Goal: Information Seeking & Learning: Check status

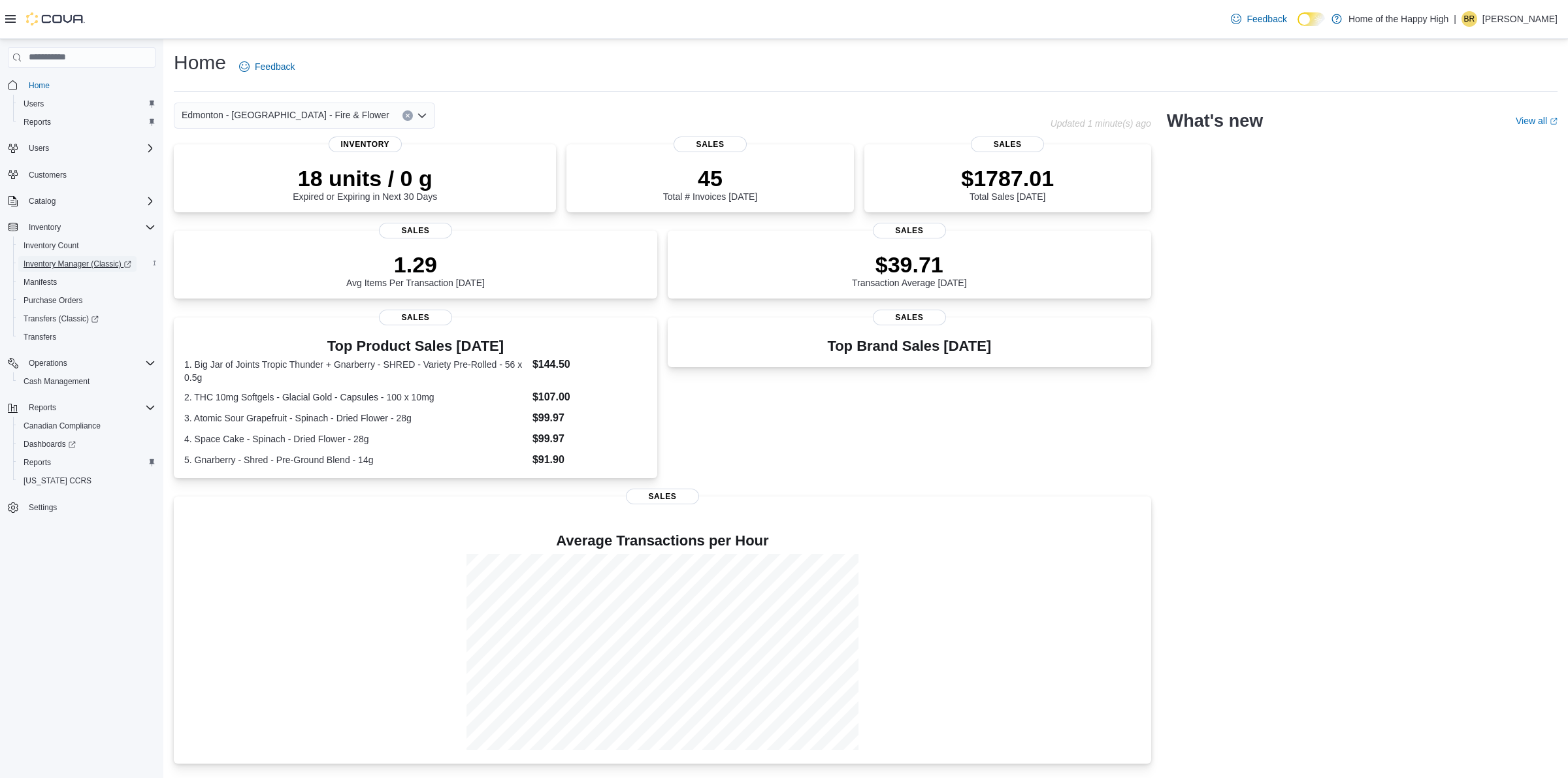
click at [67, 260] on span "Inventory Manager (Classic)" at bounding box center [77, 264] width 107 height 11
click at [47, 455] on span "Reports" at bounding box center [37, 462] width 28 height 15
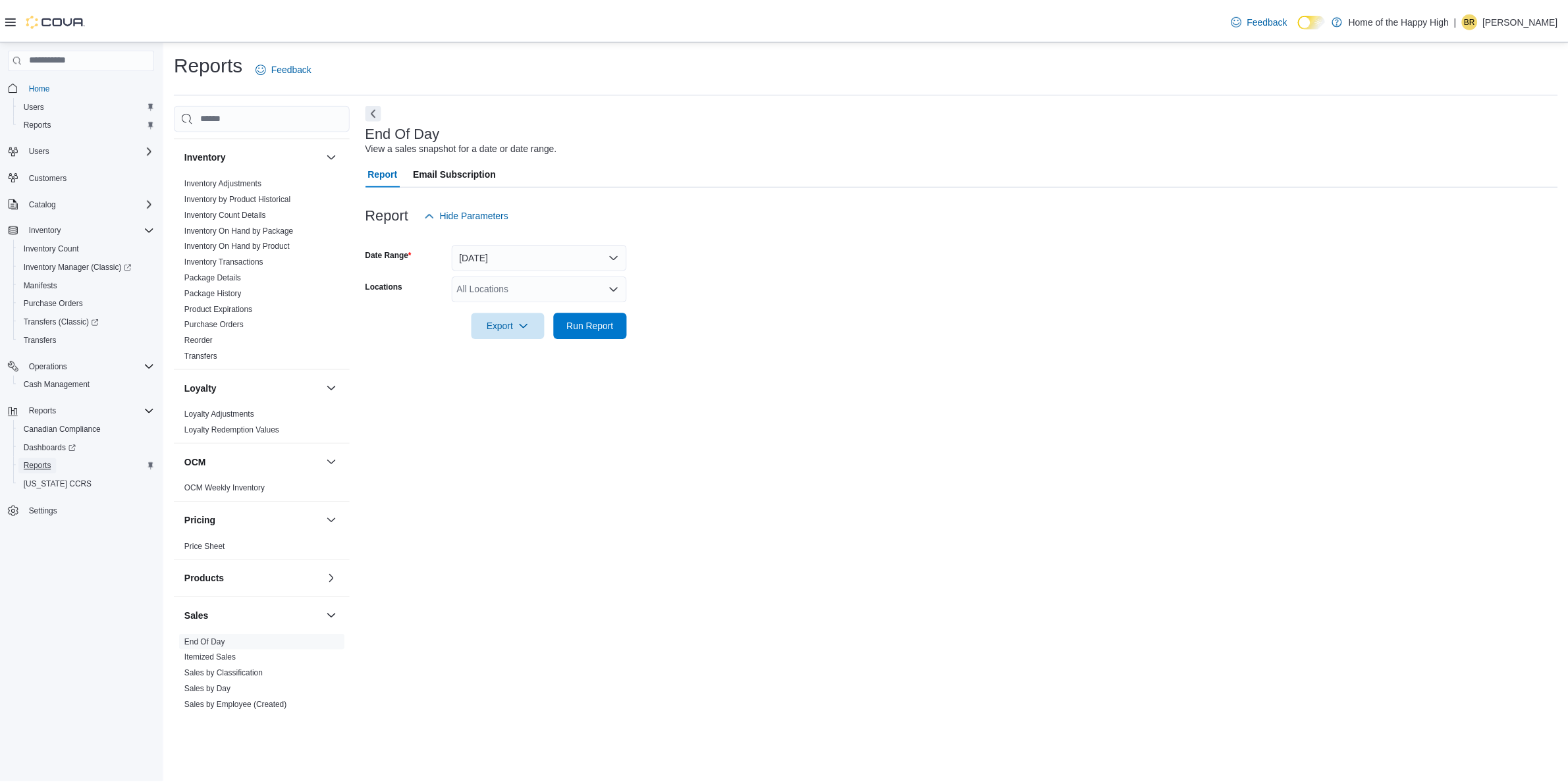
scroll to position [335, 0]
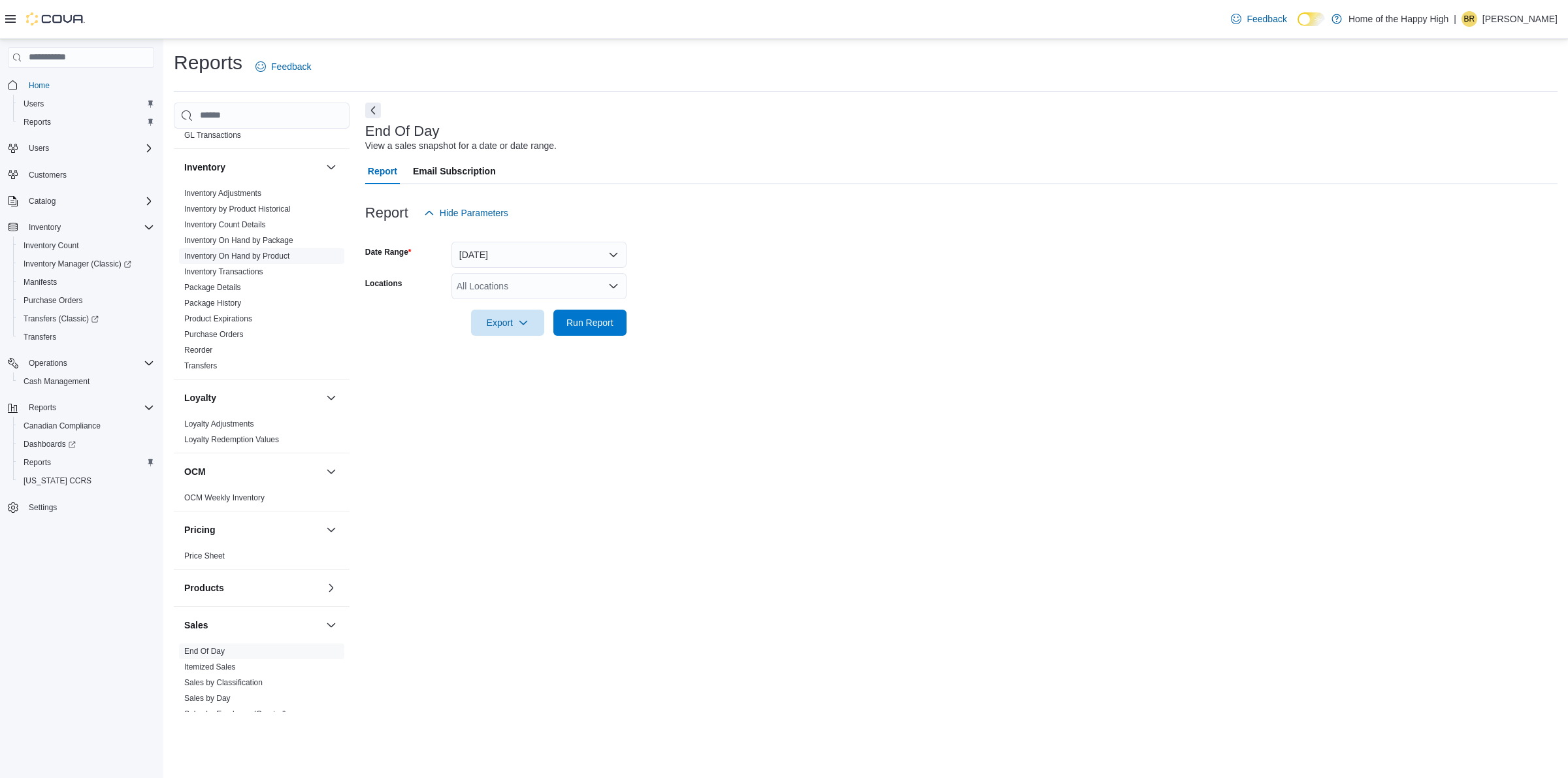
click at [274, 256] on link "Inventory On Hand by Product" at bounding box center [236, 256] width 105 height 9
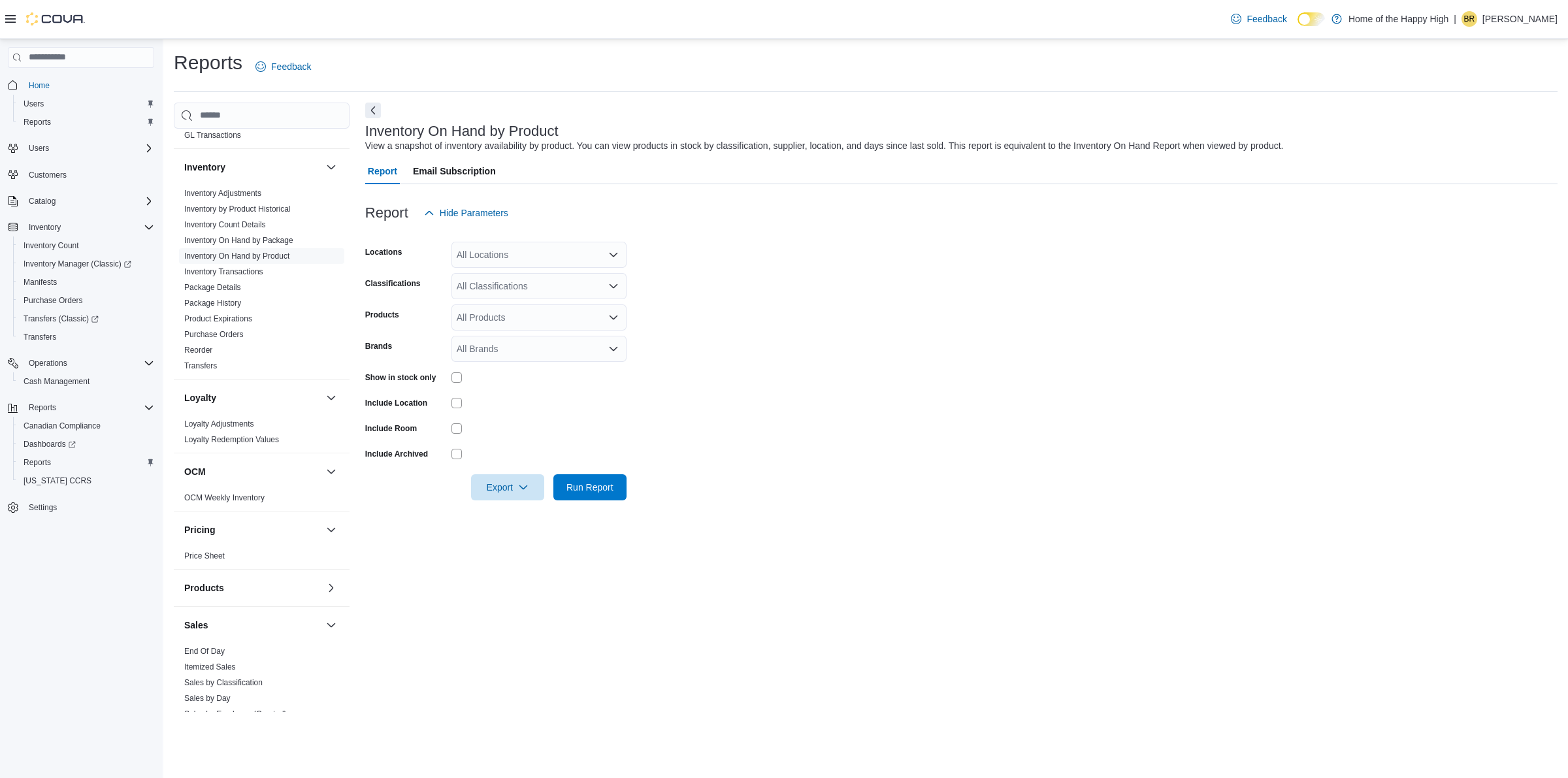
click at [531, 253] on div "All Locations" at bounding box center [539, 255] width 175 height 26
type input "****"
click at [560, 269] on button "Edmonton - Terrace Plaza - Fire & Flower" at bounding box center [539, 276] width 175 height 19
drag, startPoint x: 750, startPoint y: 278, endPoint x: 735, endPoint y: 312, distance: 37.2
click at [748, 279] on form "Locations Edmonton - Terrace Plaza - Fire & Flower Classifications All Classifi…" at bounding box center [961, 363] width 1193 height 274
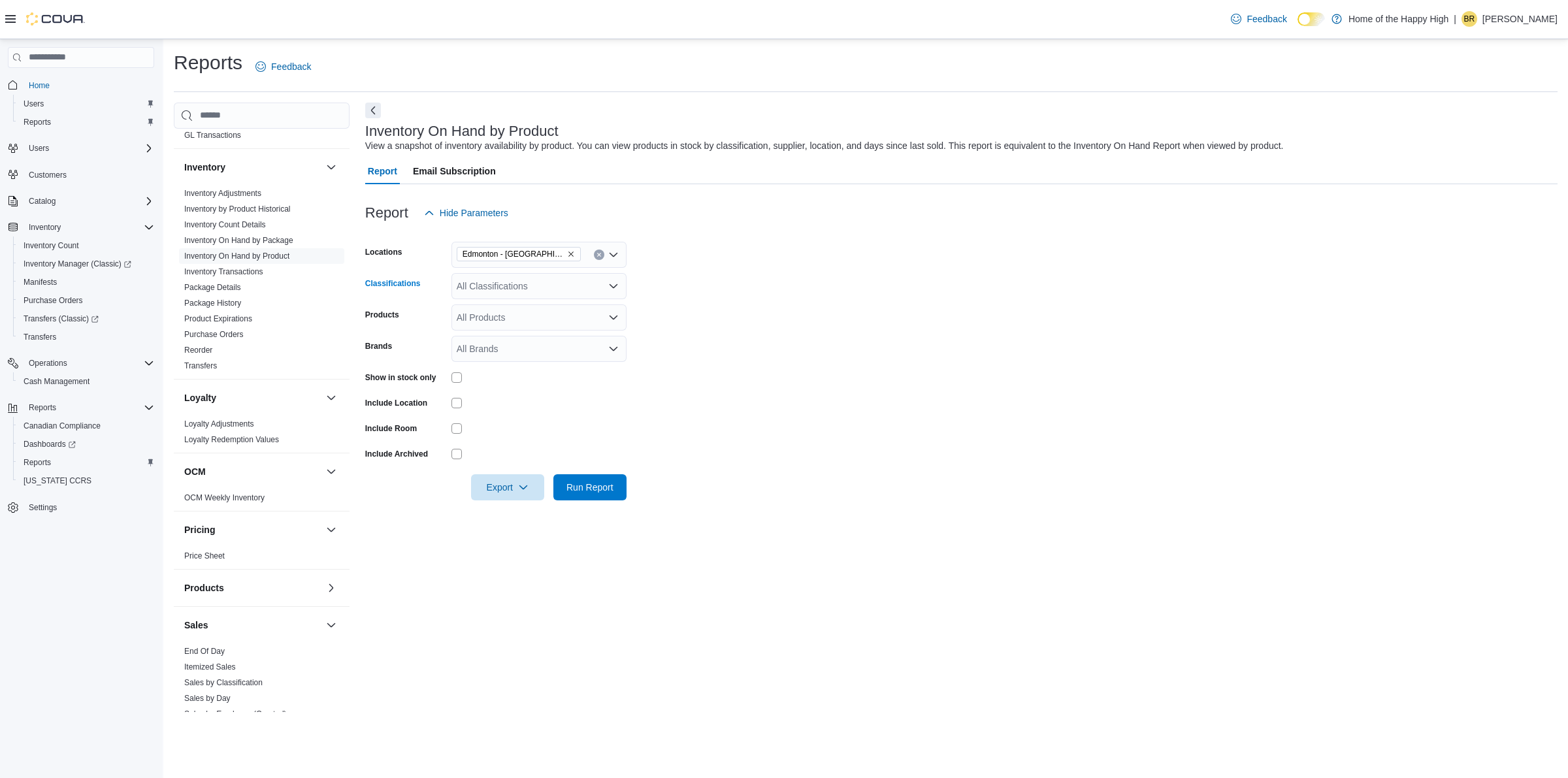
click at [539, 286] on div "All Classifications" at bounding box center [539, 286] width 175 height 26
click at [511, 324] on span "Cannabis" at bounding box center [498, 326] width 38 height 13
click at [781, 313] on form "Locations Edmonton - Terrace Plaza - Fire & Flower Classifications Cannabis Com…" at bounding box center [961, 363] width 1193 height 274
click at [585, 474] on span "Run Report" at bounding box center [589, 487] width 58 height 26
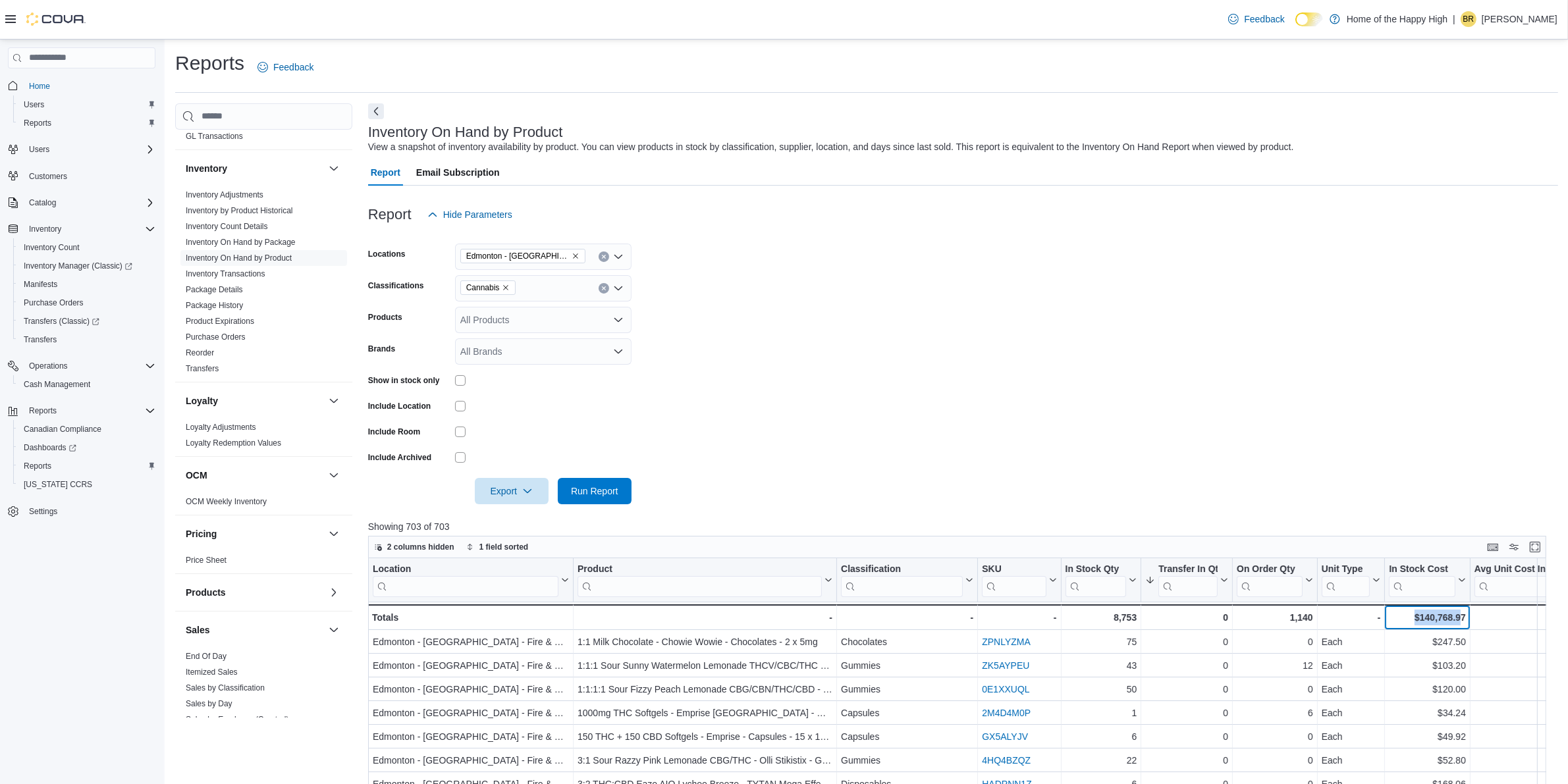
drag, startPoint x: 1462, startPoint y: 615, endPoint x: 1387, endPoint y: 623, distance: 75.4
click at [1387, 623] on div "$140,768.97 - In Stock Cost, column 9, row 51" at bounding box center [1428, 617] width 85 height 25
click at [1464, 613] on div "$140,768.97" at bounding box center [1427, 617] width 76 height 16
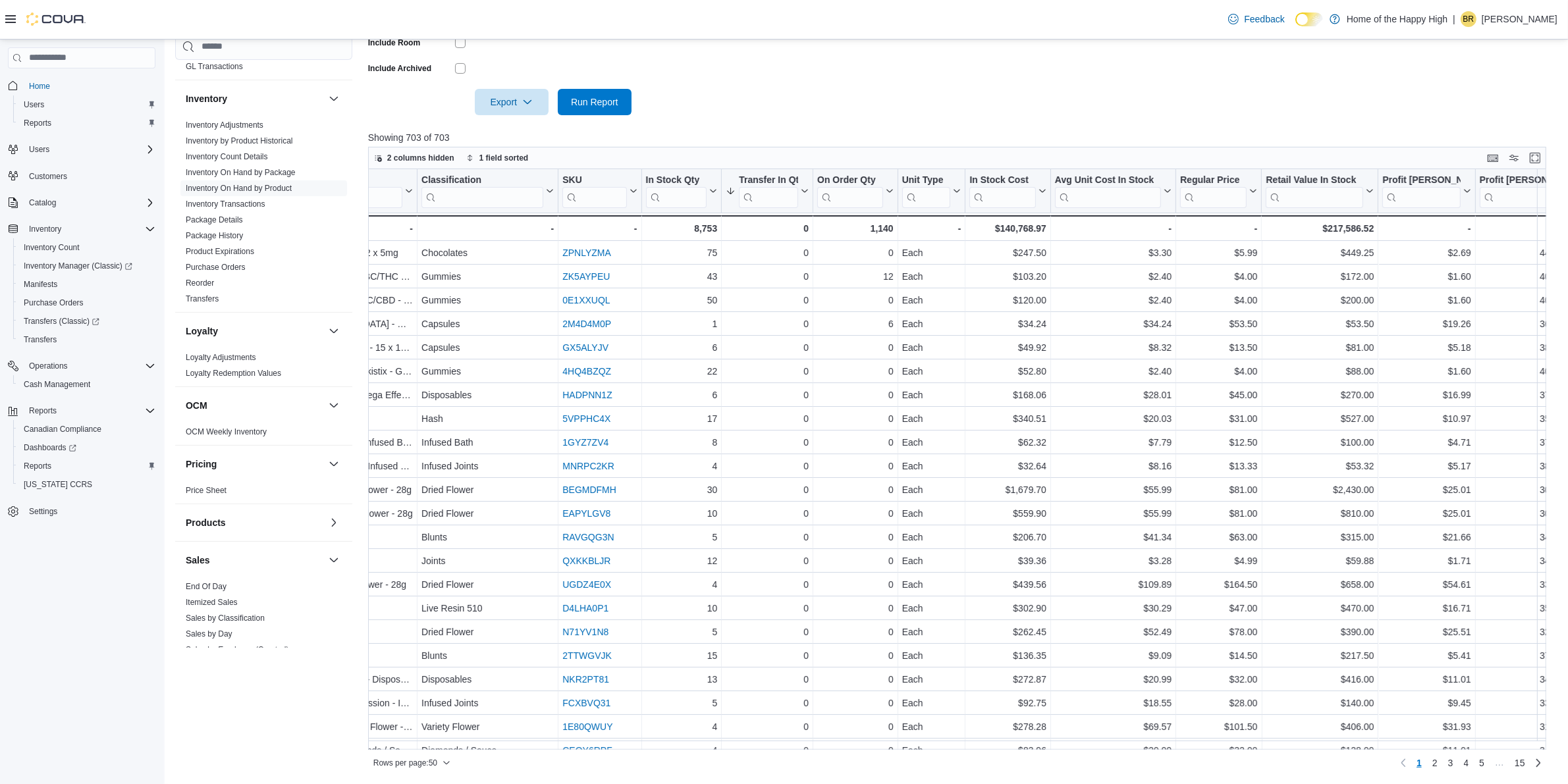
scroll to position [0, 422]
drag, startPoint x: 1326, startPoint y: 227, endPoint x: 1383, endPoint y: 228, distance: 57.0
click at [1382, 227] on div "Totals - Location, column 1, row 51 - - Product, column 2, row 51 - - Classific…" at bounding box center [1498, 227] width 3106 height 25
copy div "217,586.52 - Retail Value In Stock, column 12, row 51"
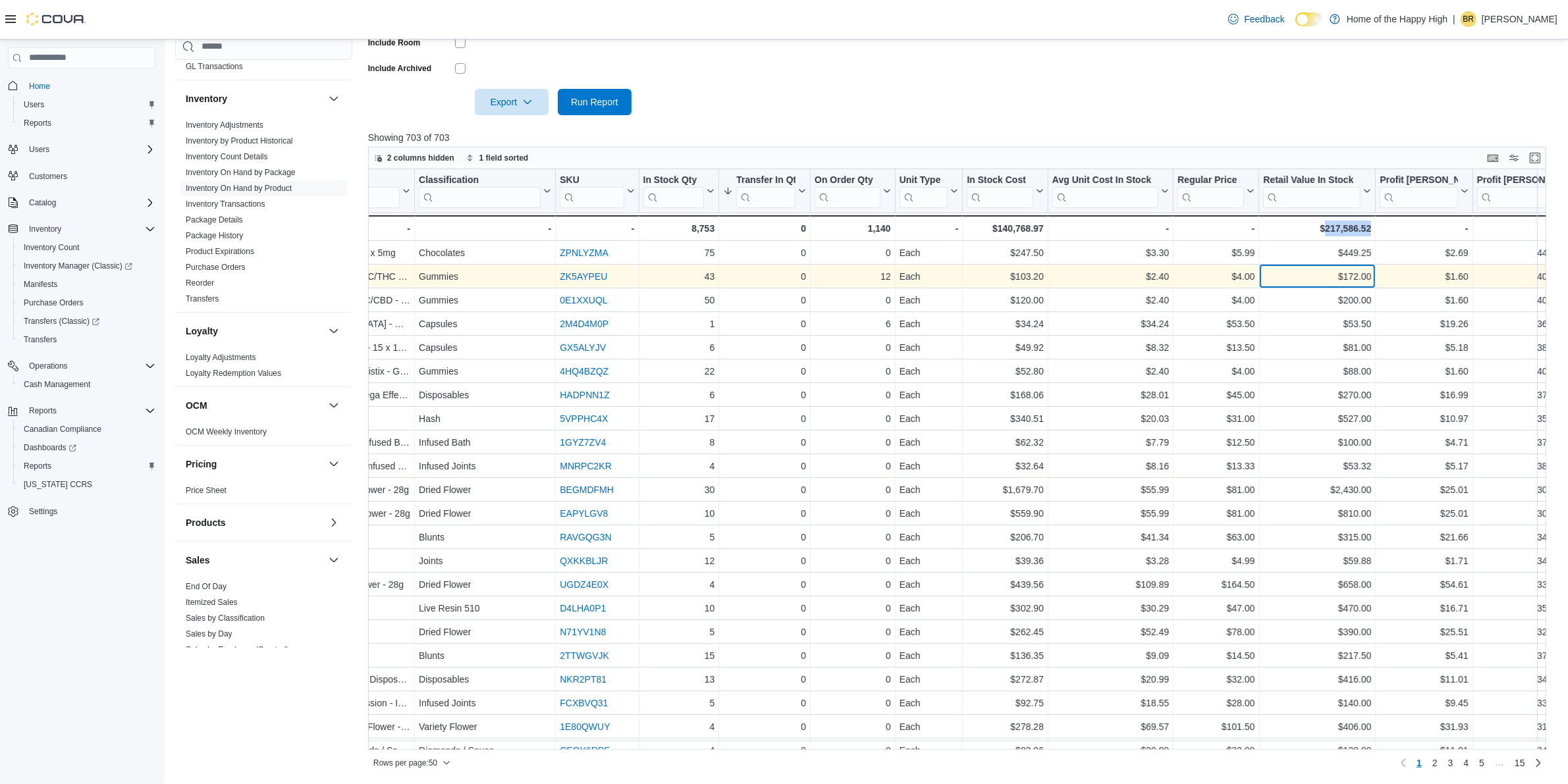
click at [1324, 270] on div "$172.00" at bounding box center [1317, 276] width 108 height 16
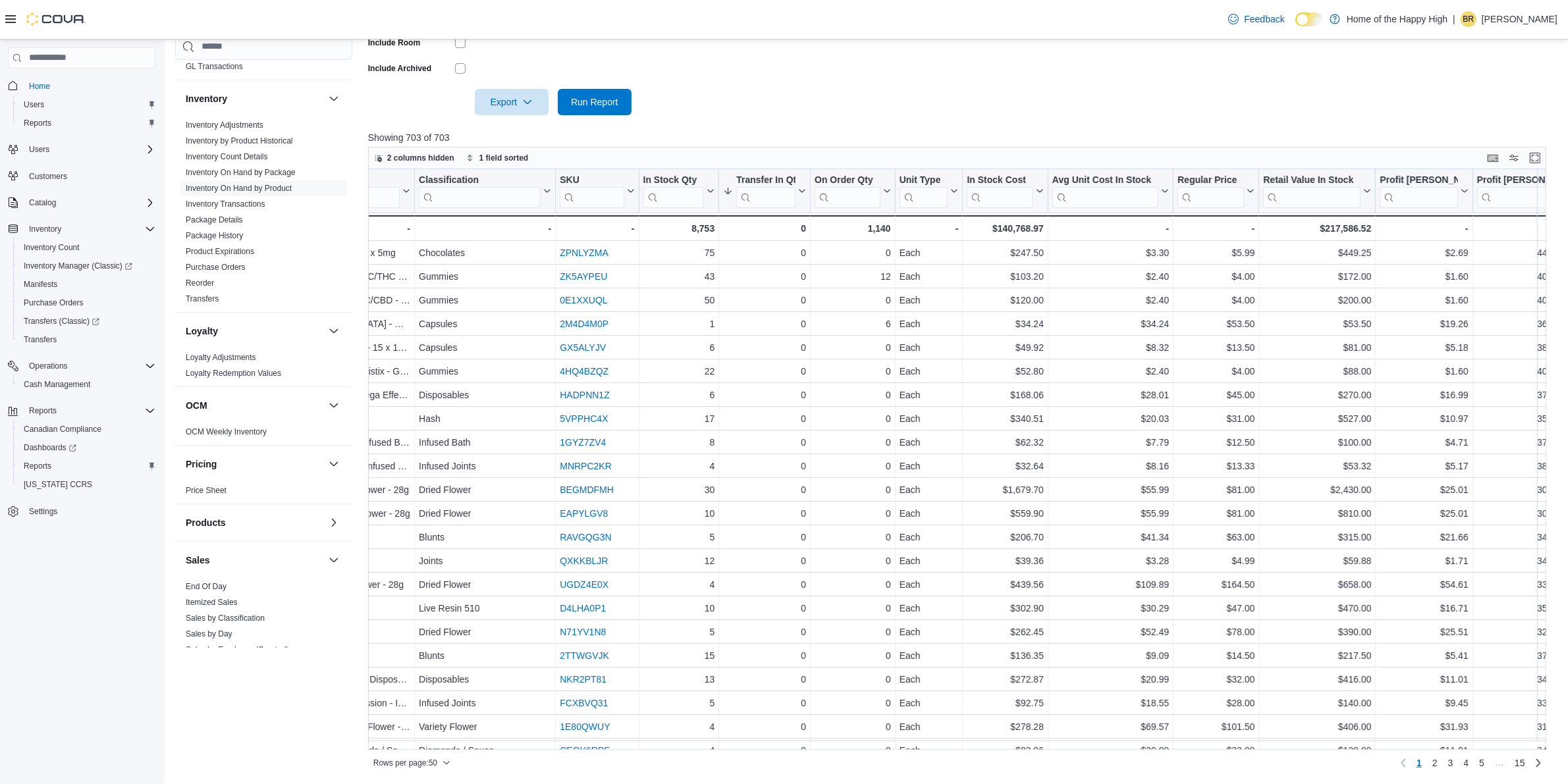
click at [1500, 24] on p "Branden Rowsell" at bounding box center [1520, 19] width 75 height 16
click at [1466, 133] on span "Sign Out" at bounding box center [1472, 133] width 35 height 13
